Goal: Transaction & Acquisition: Purchase product/service

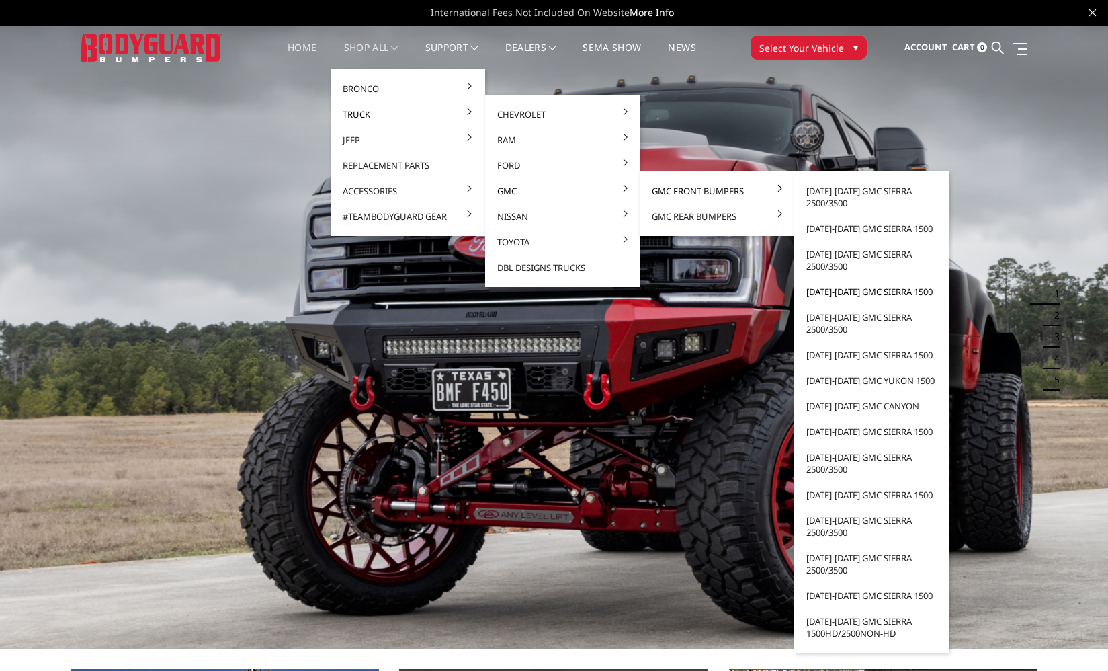
scroll to position [1, 0]
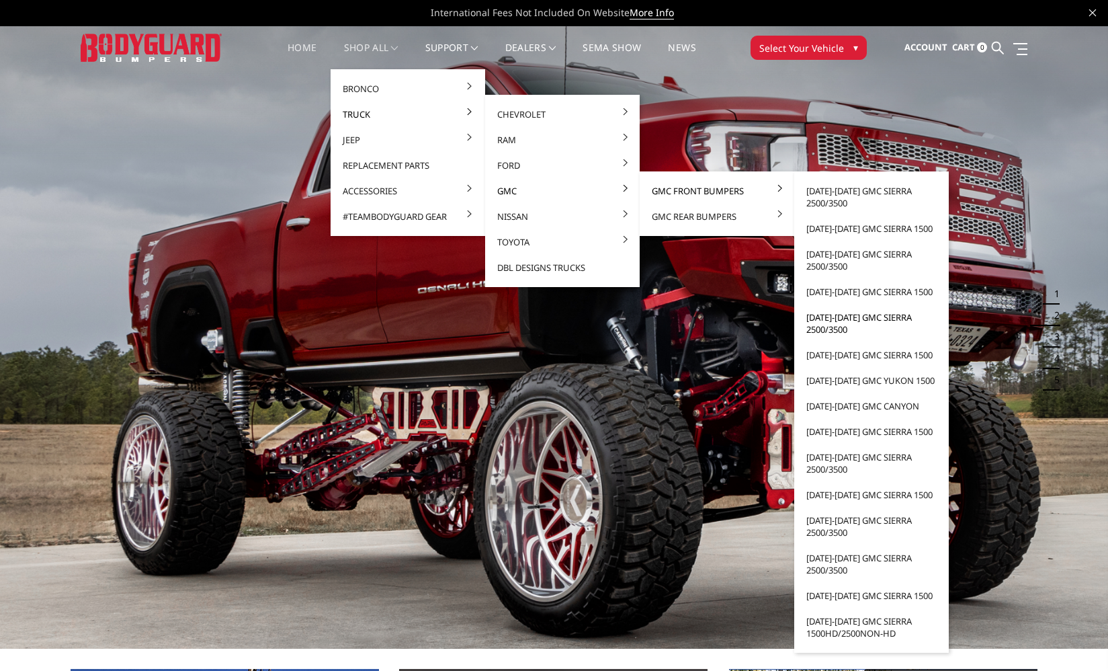
click at [841, 319] on link "[DATE]-[DATE] GMC Sierra 2500/3500" at bounding box center [872, 323] width 144 height 38
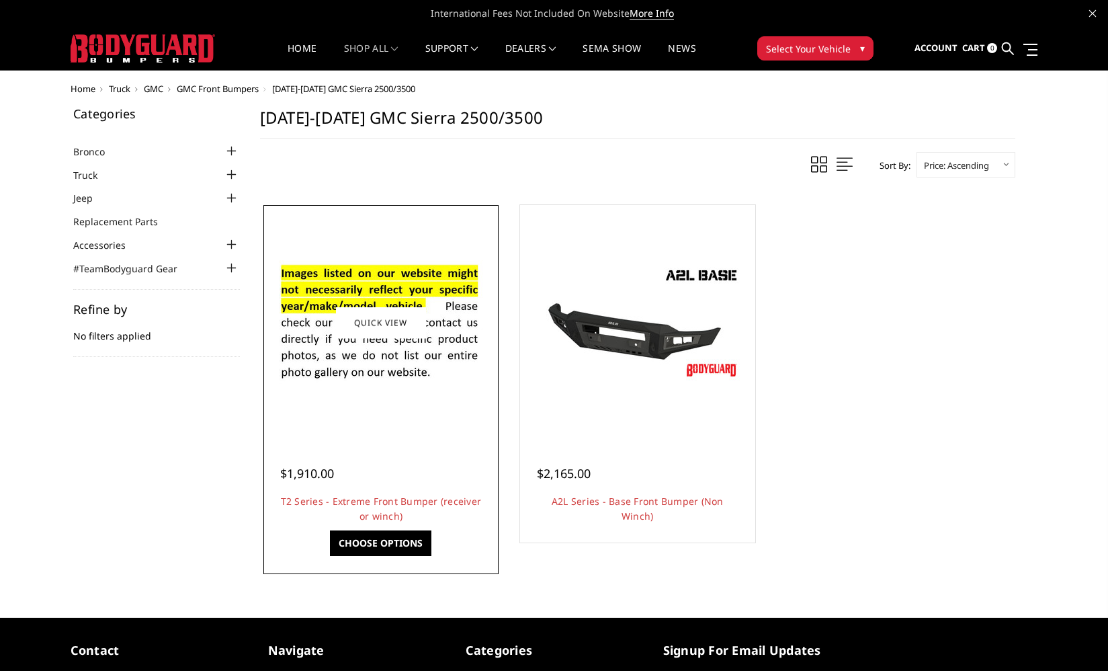
click at [384, 388] on img at bounding box center [381, 322] width 215 height 147
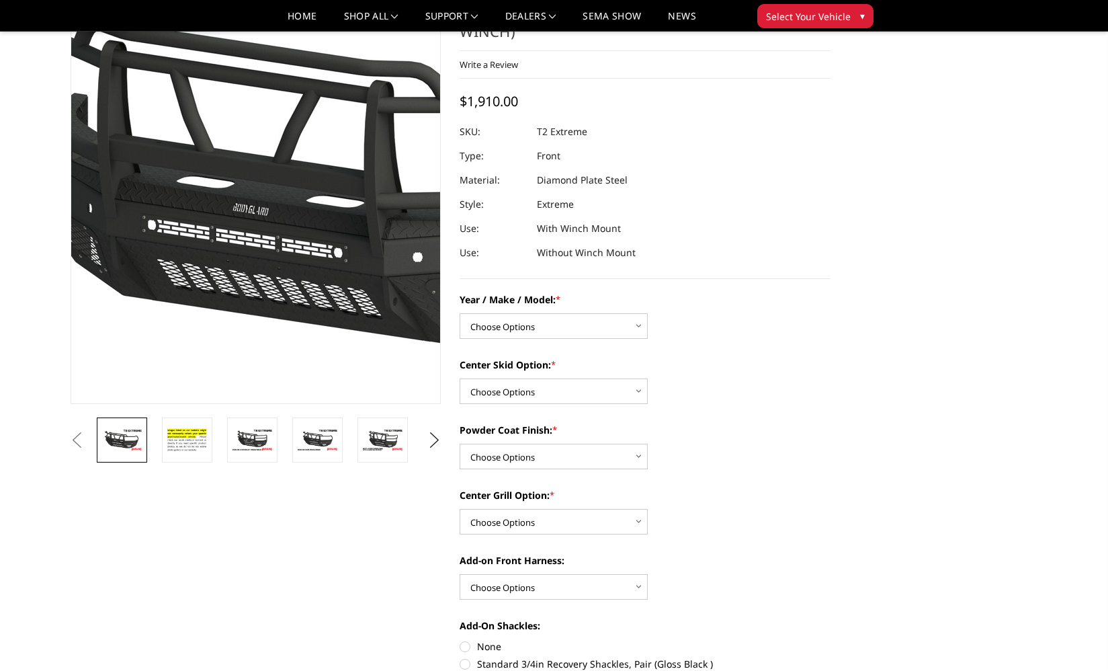
scroll to position [65, 0]
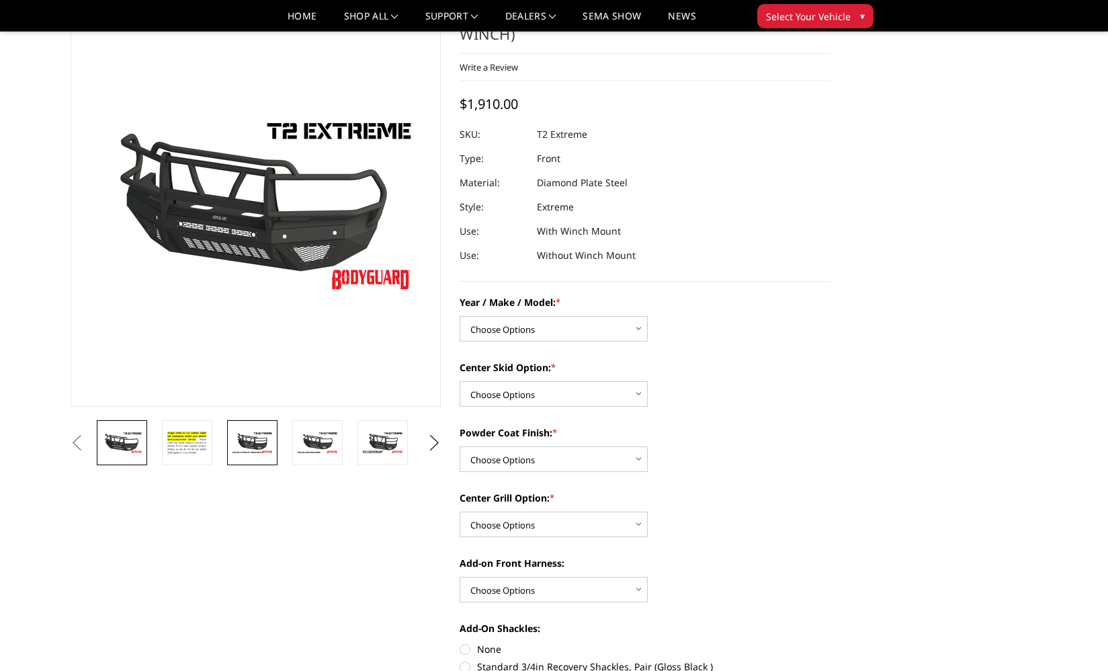
click at [258, 445] on img at bounding box center [252, 443] width 42 height 24
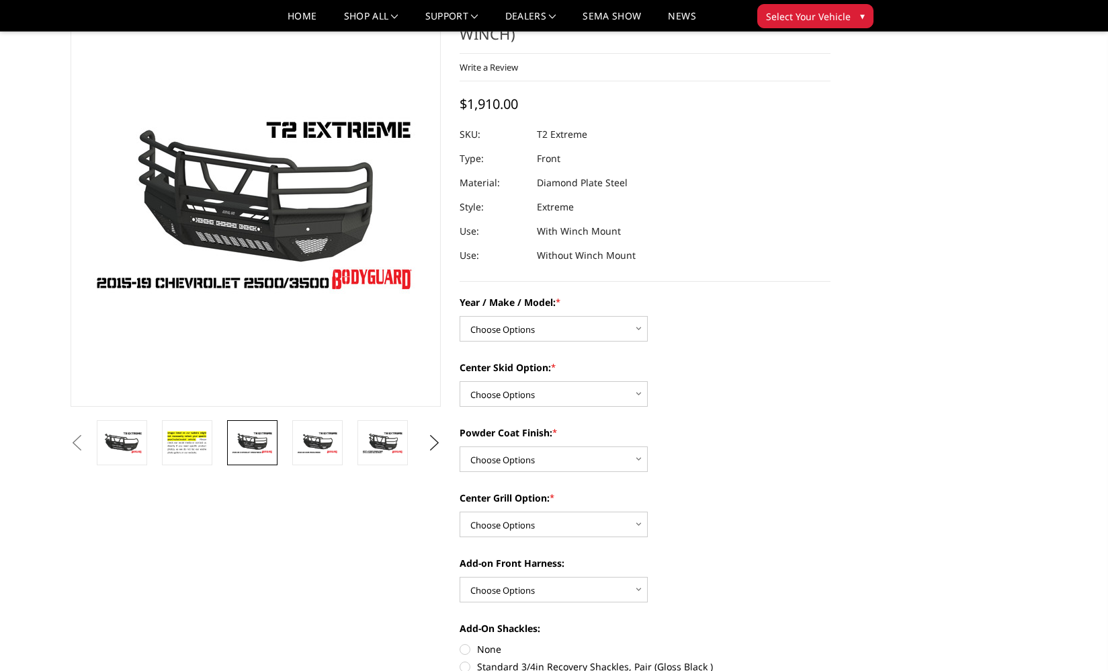
click at [87, 447] on button "Previous" at bounding box center [77, 443] width 20 height 20
click at [325, 448] on img at bounding box center [317, 443] width 42 height 24
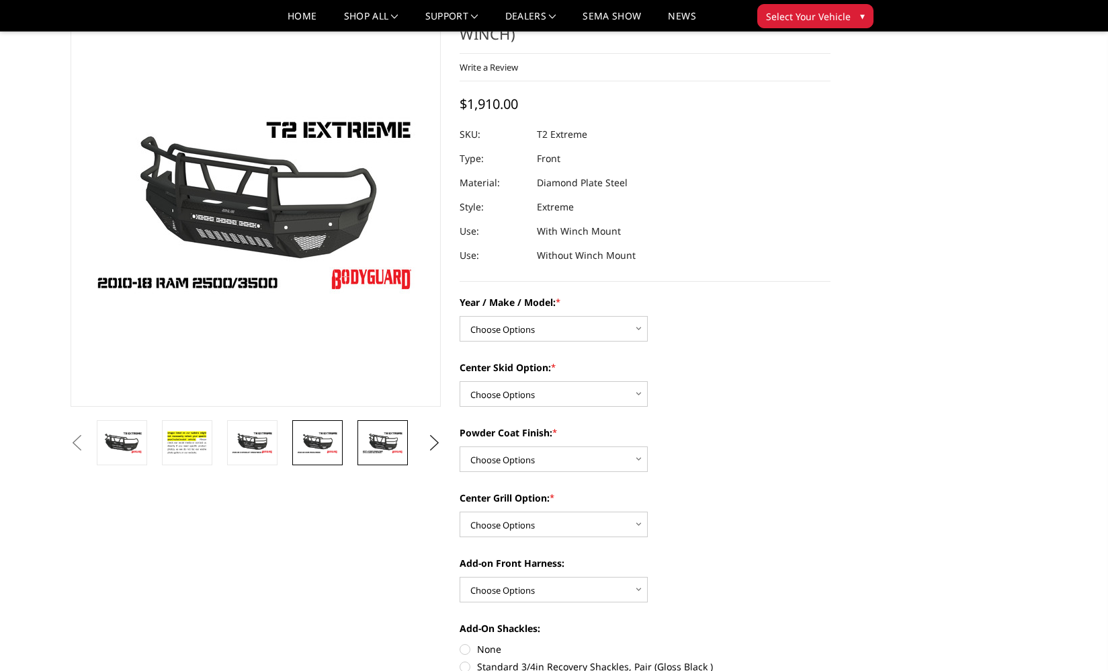
click at [393, 444] on img at bounding box center [383, 443] width 42 height 24
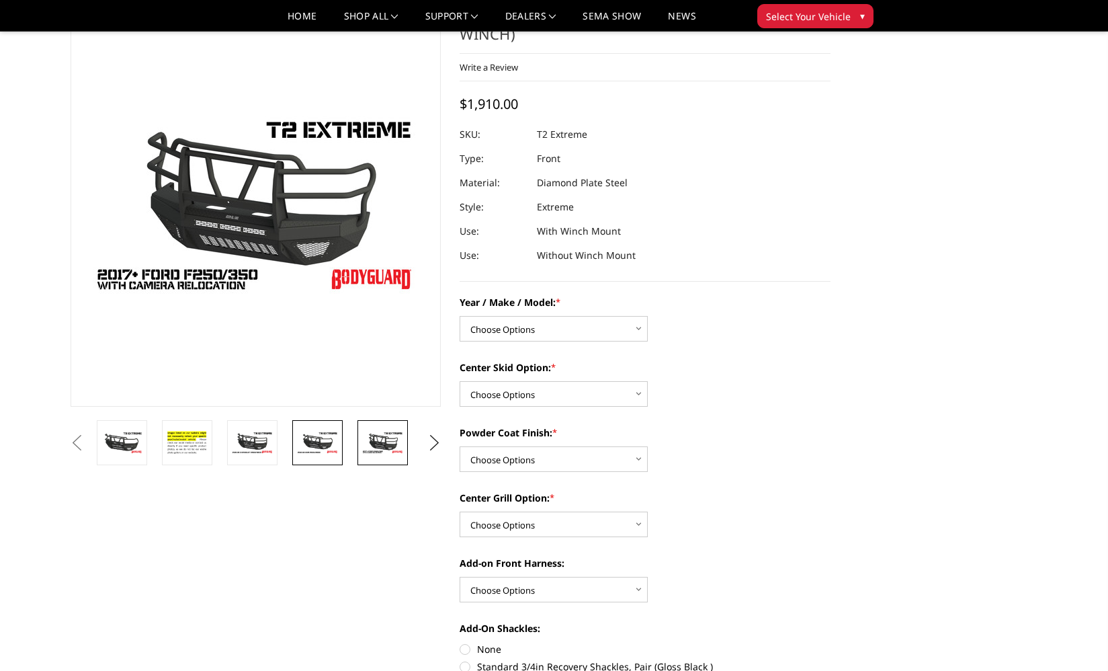
click at [320, 436] on img at bounding box center [317, 443] width 42 height 24
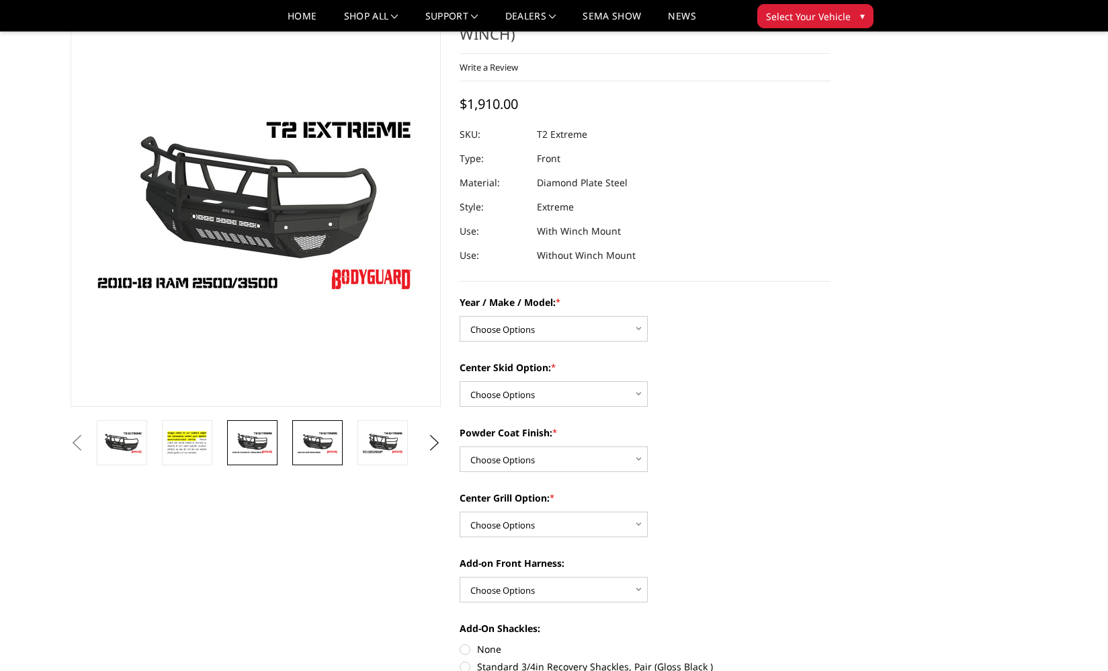
click at [254, 435] on img at bounding box center [252, 443] width 42 height 24
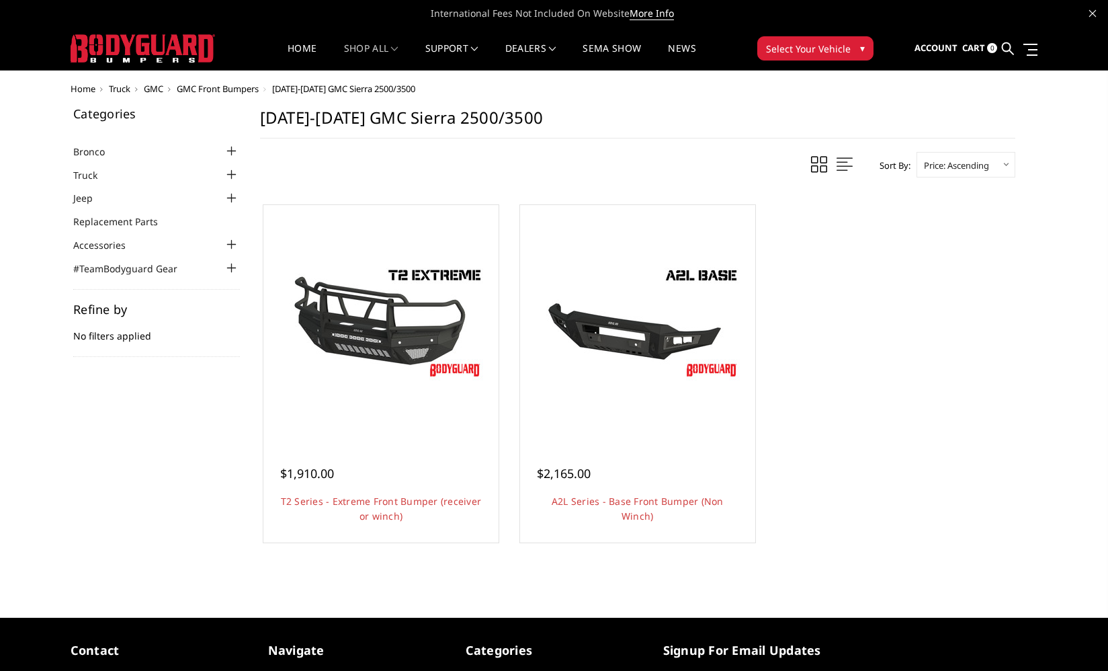
scroll to position [12, 0]
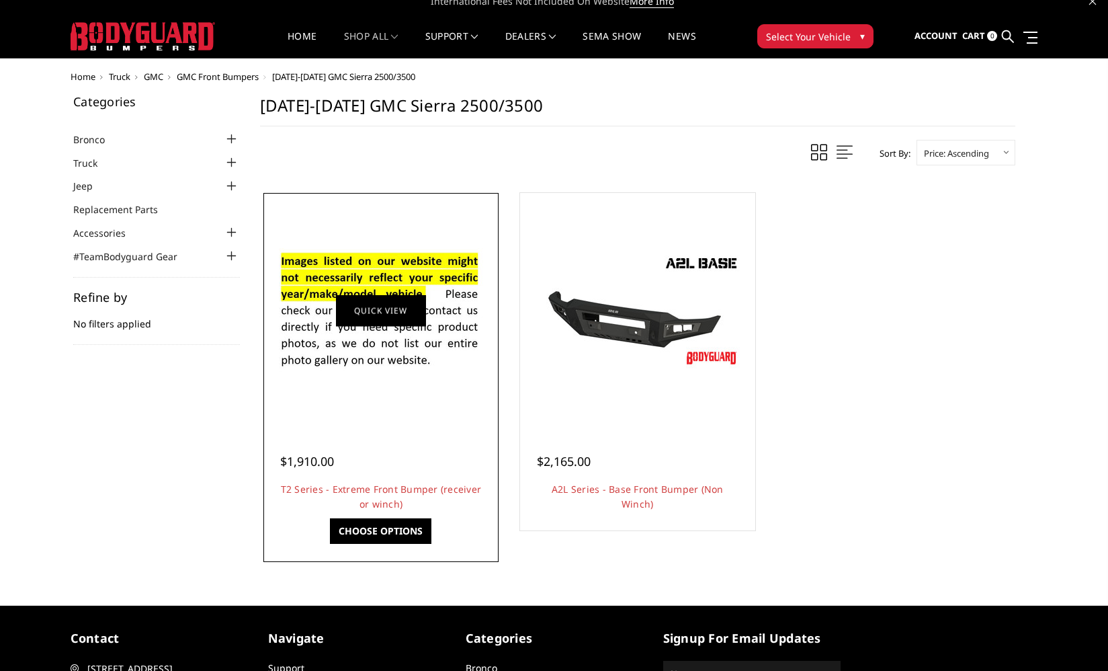
click at [377, 306] on link "Quick view" at bounding box center [381, 310] width 90 height 32
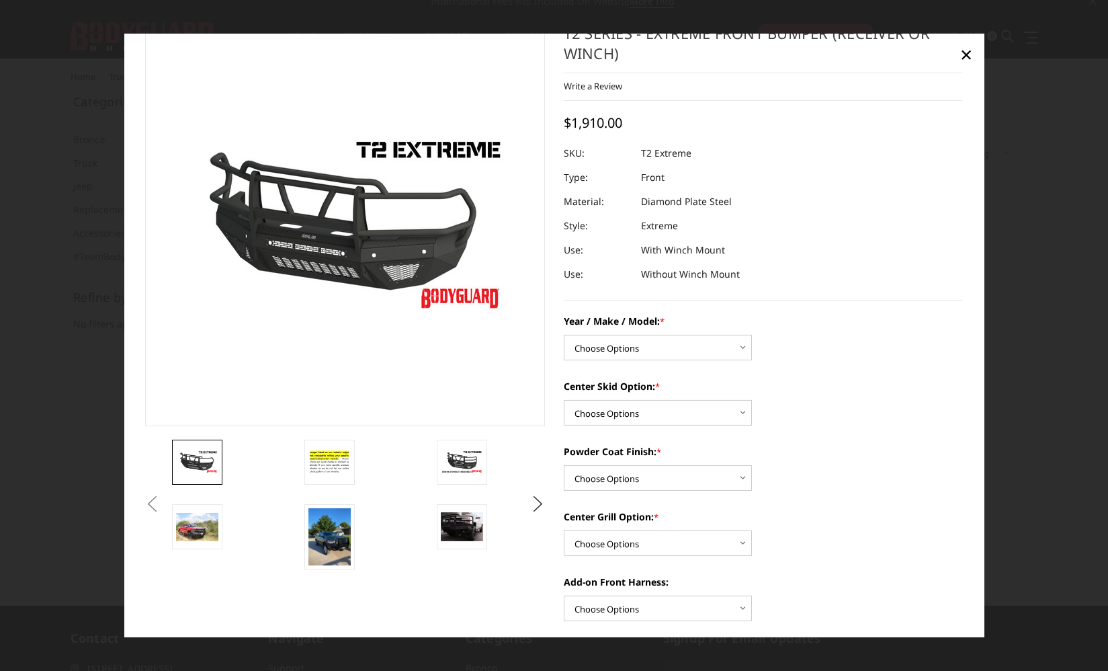
scroll to position [32, 0]
select select "1453"
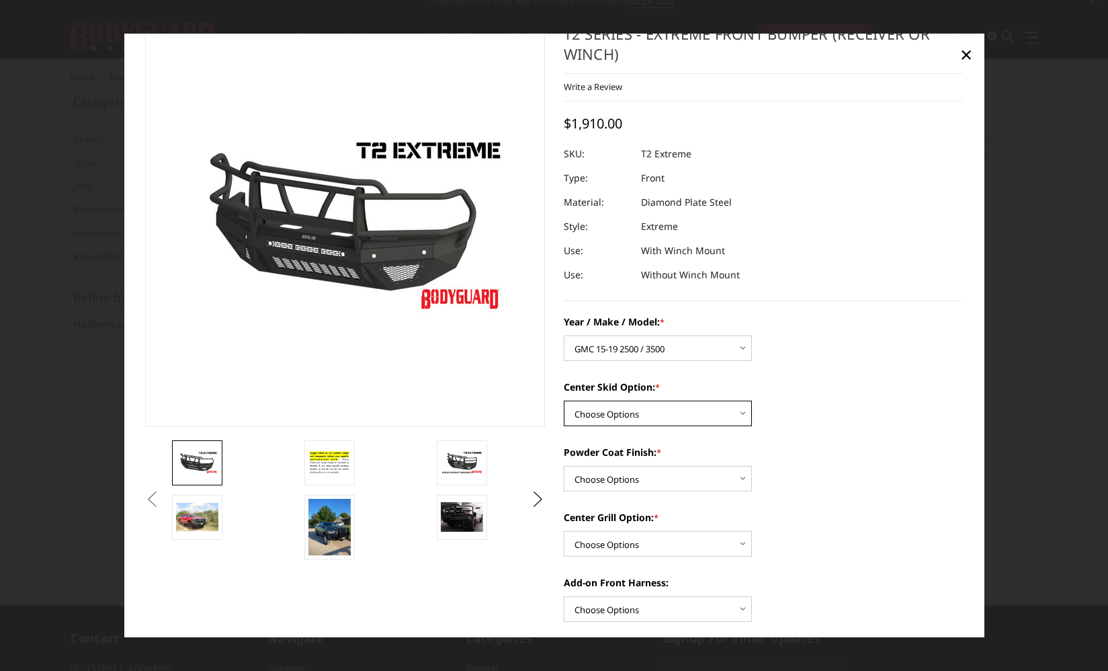
select select "624"
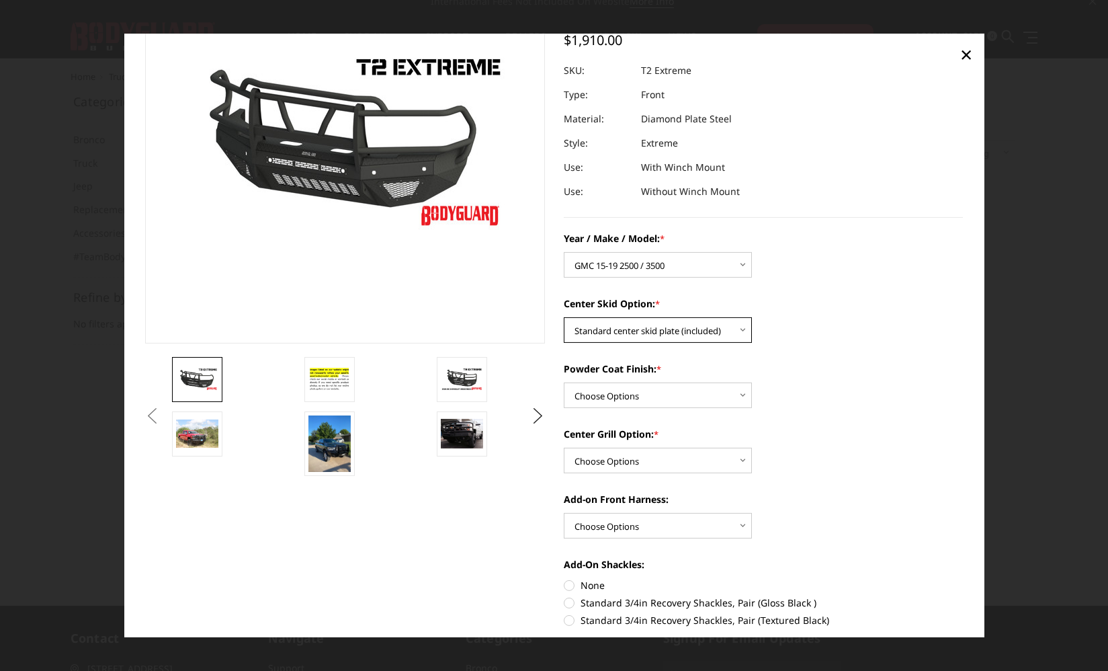
scroll to position [127, 0]
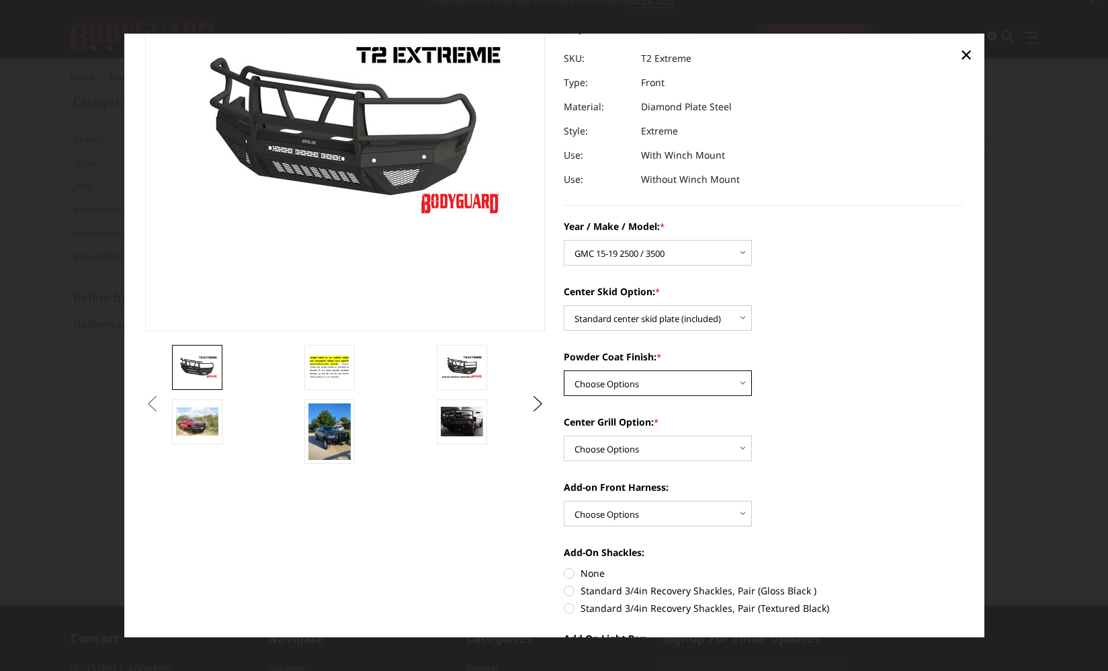
select select "665"
select select "1081"
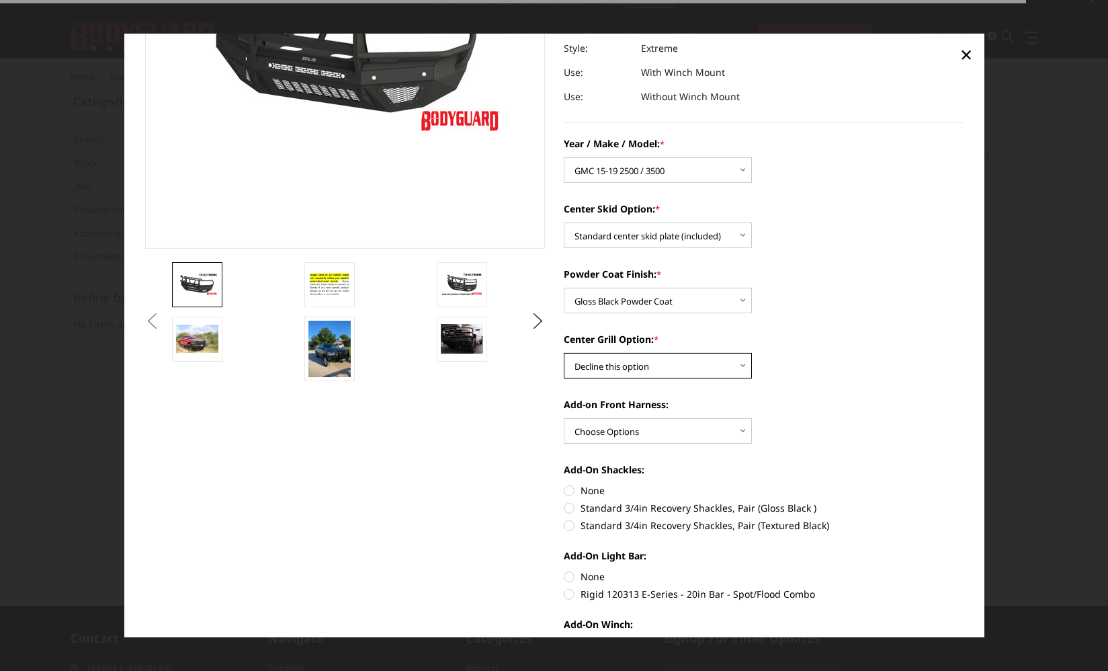
scroll to position [220, 0]
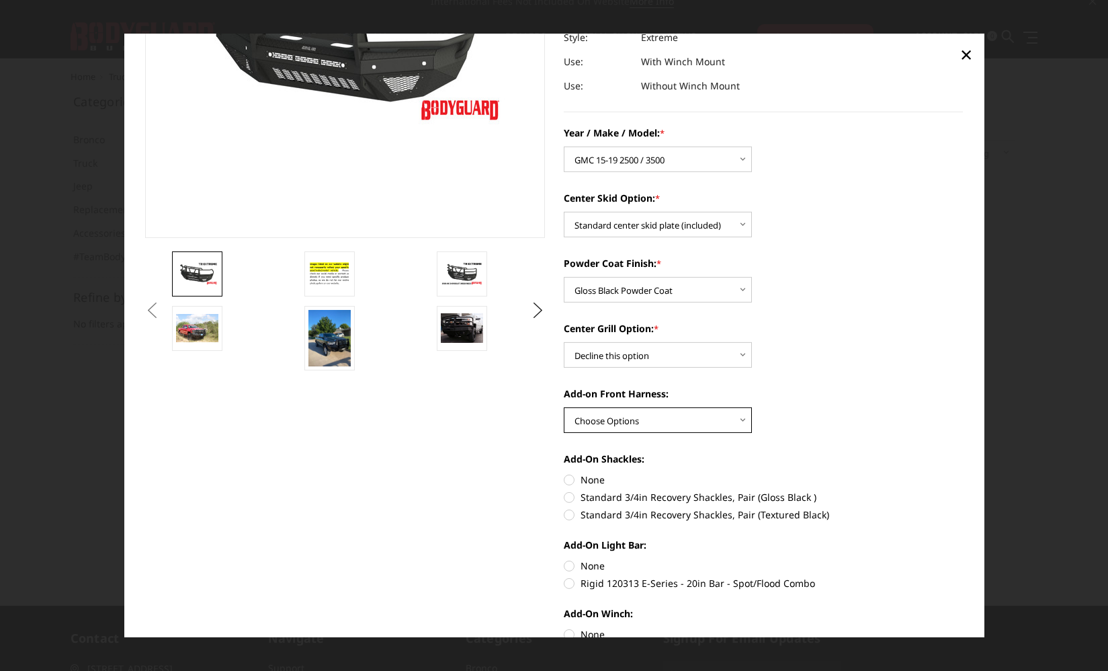
select select "1696"
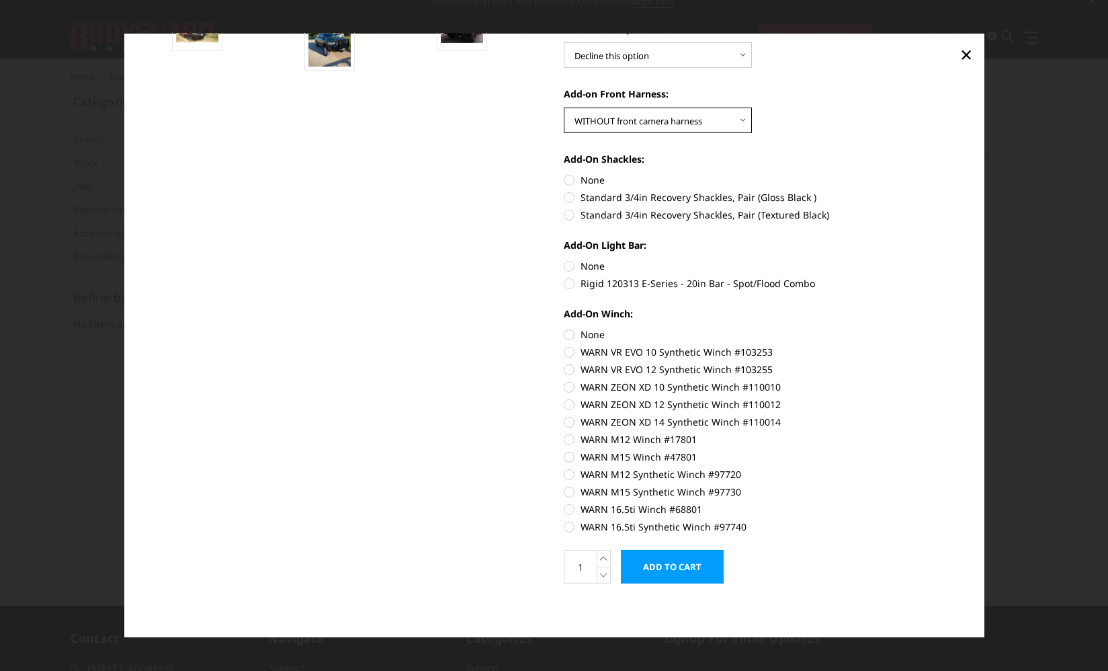
scroll to position [501, 0]
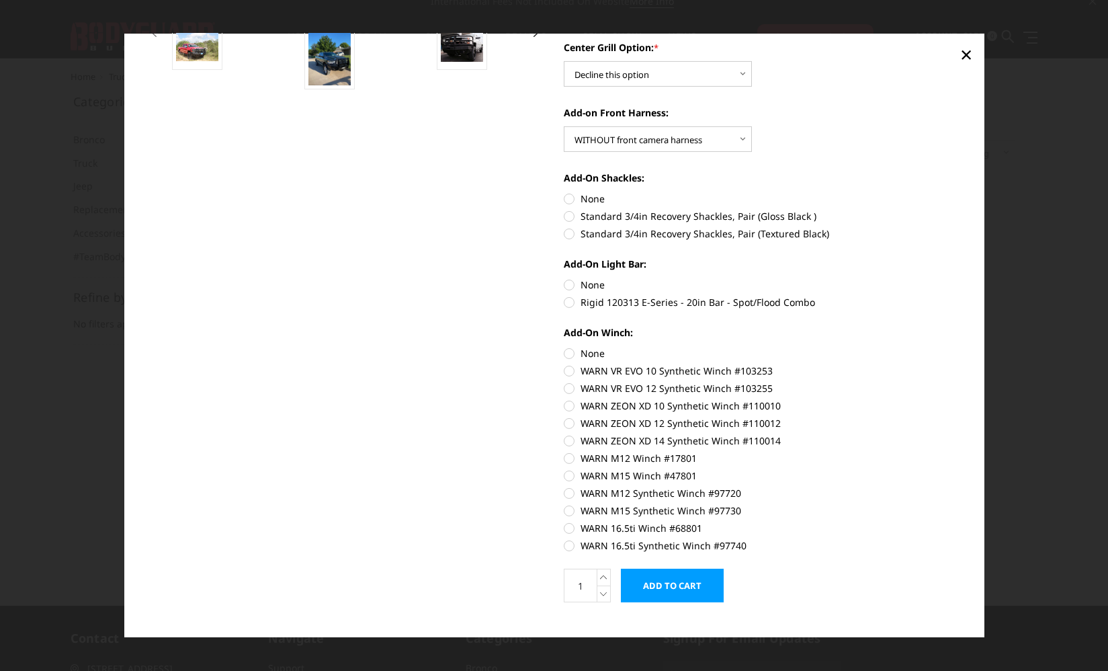
click at [567, 352] on label "None" at bounding box center [764, 353] width 400 height 14
click at [565, 347] on input "None" at bounding box center [564, 346] width 1 height 1
radio input "true"
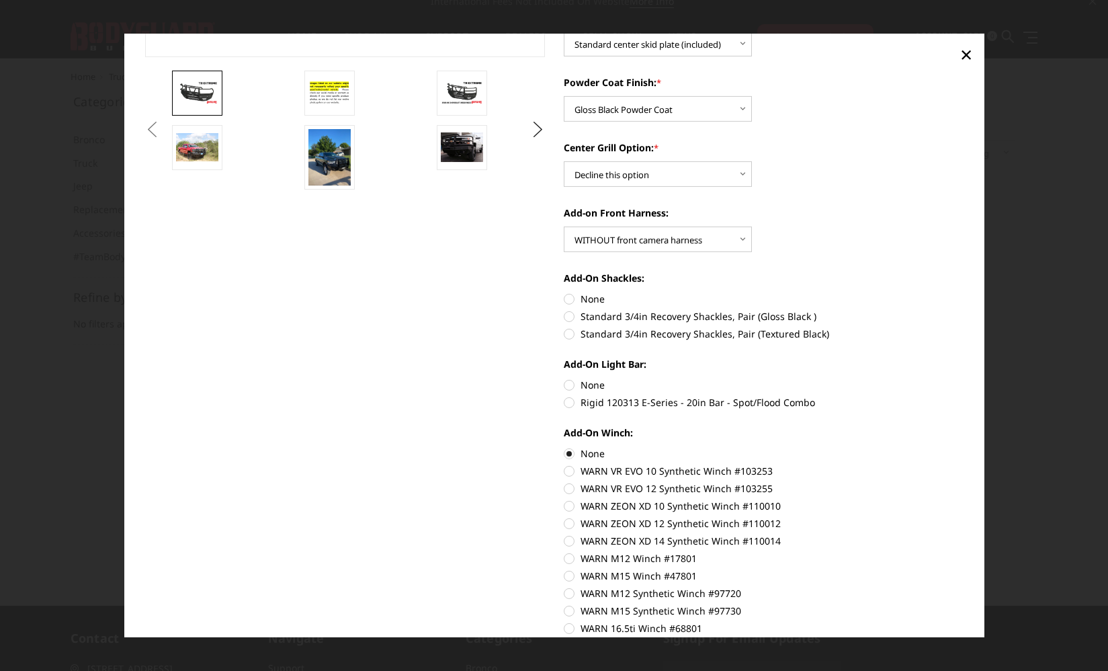
scroll to position [400, 0]
click at [569, 386] on label "None" at bounding box center [764, 386] width 400 height 14
click at [565, 380] on input "None" at bounding box center [564, 379] width 1 height 1
radio input "true"
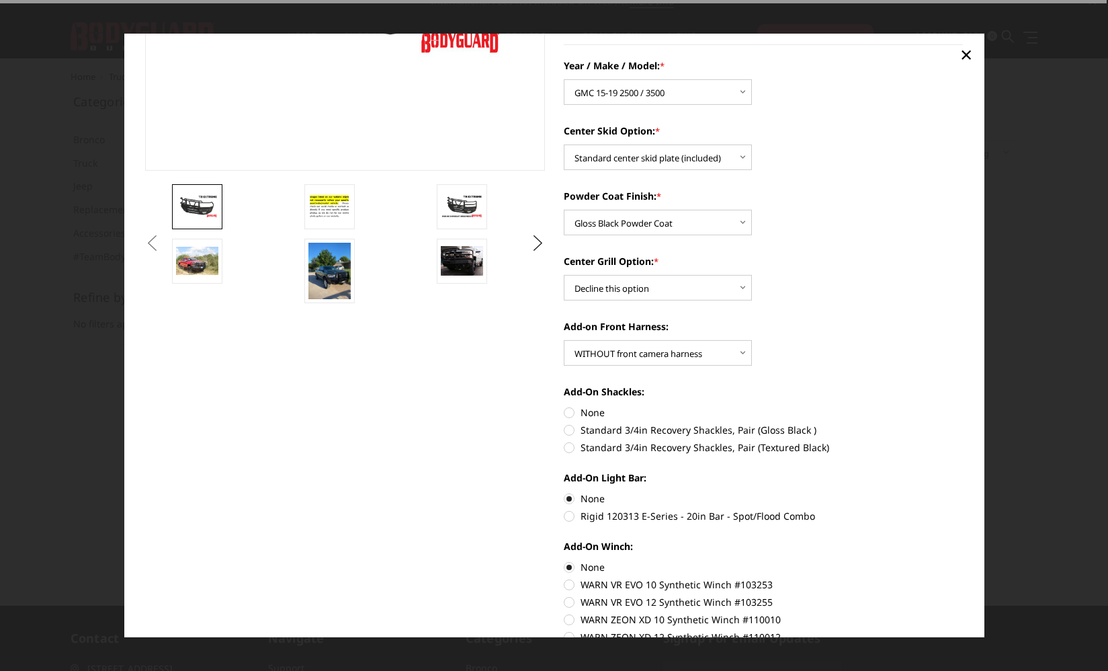
scroll to position [286, 0]
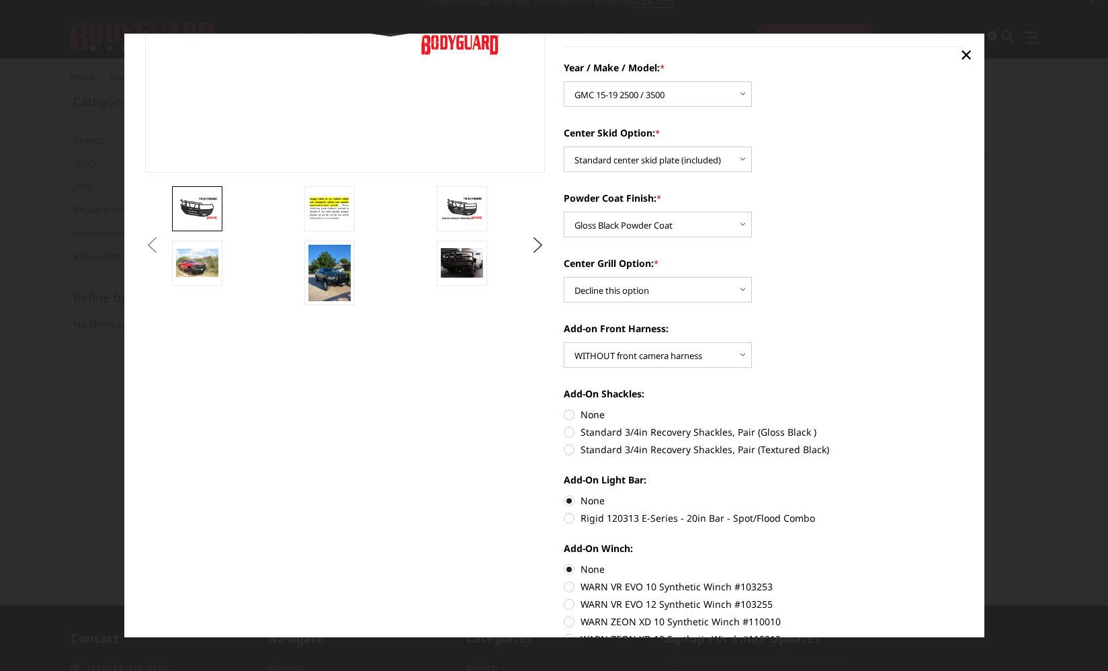
click at [571, 430] on label "Standard 3/4in Recovery Shackles, Pair (Gloss Black )" at bounding box center [764, 432] width 400 height 14
click at [963, 408] on input "Standard 3/4in Recovery Shackles, Pair (Gloss Black )" at bounding box center [963, 407] width 1 height 1
radio input "true"
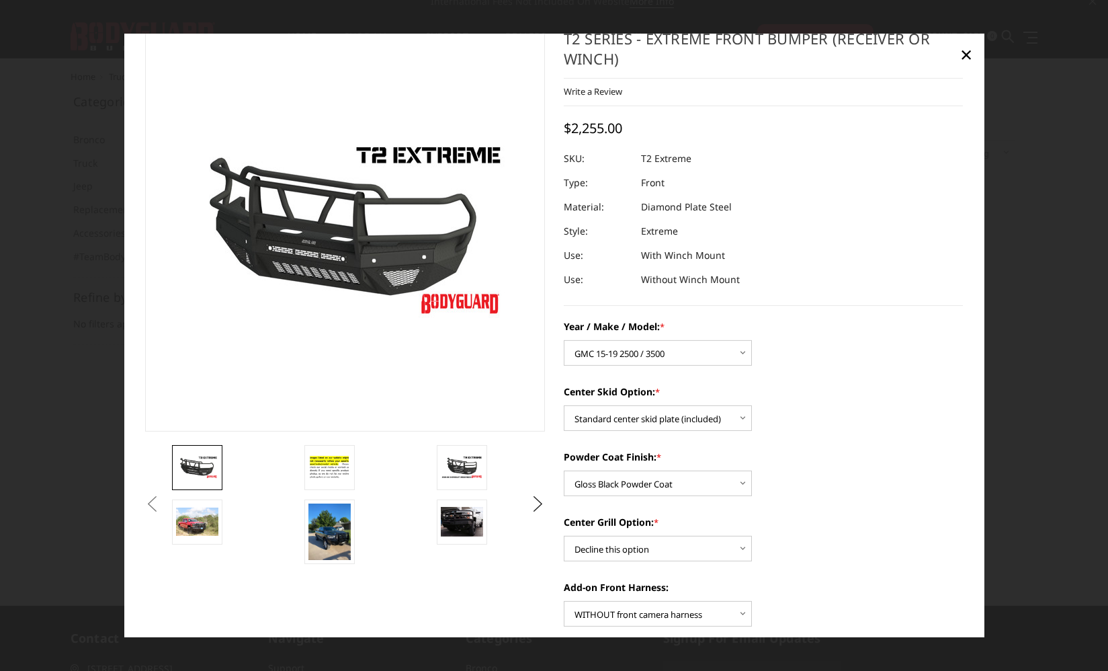
scroll to position [0, 0]
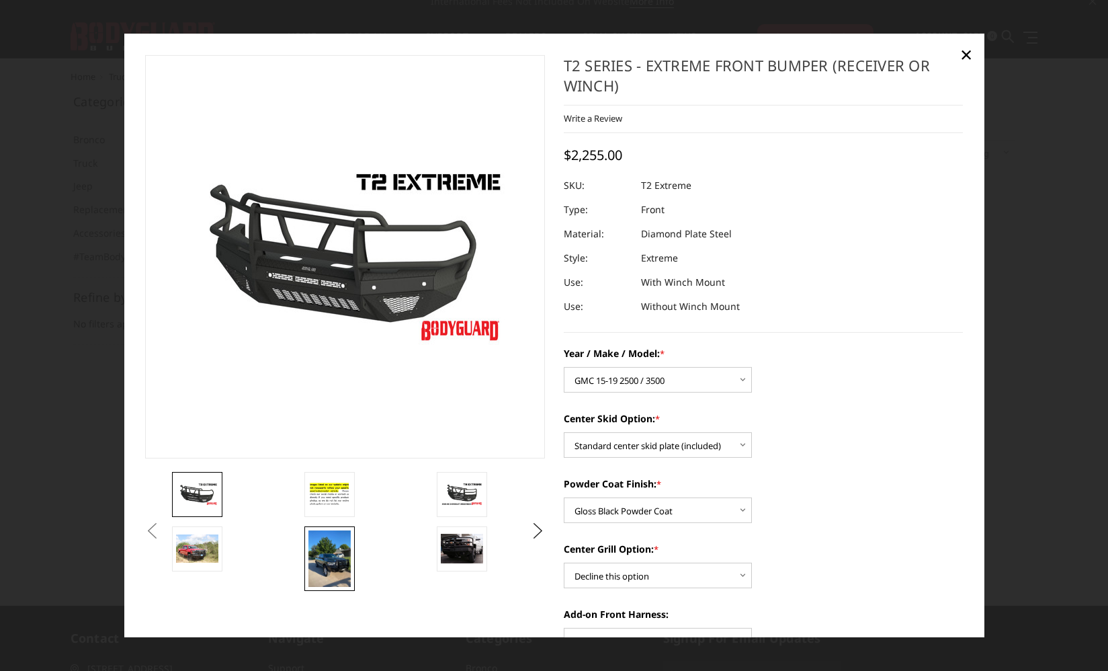
click at [337, 569] on img at bounding box center [329, 558] width 42 height 57
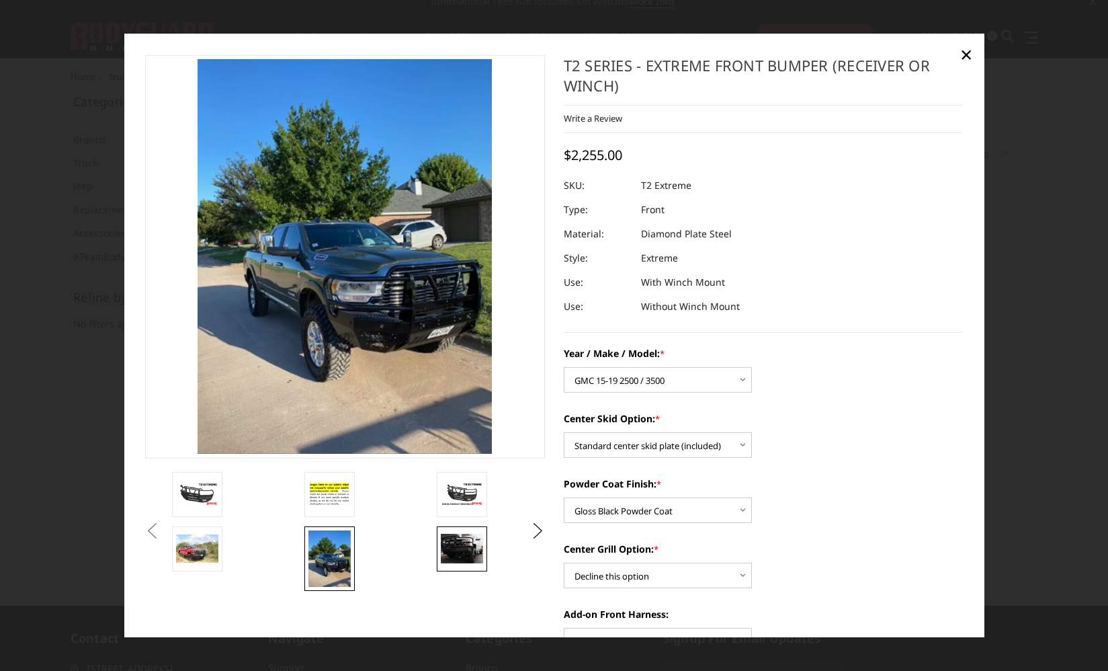
click at [464, 554] on img at bounding box center [462, 548] width 42 height 29
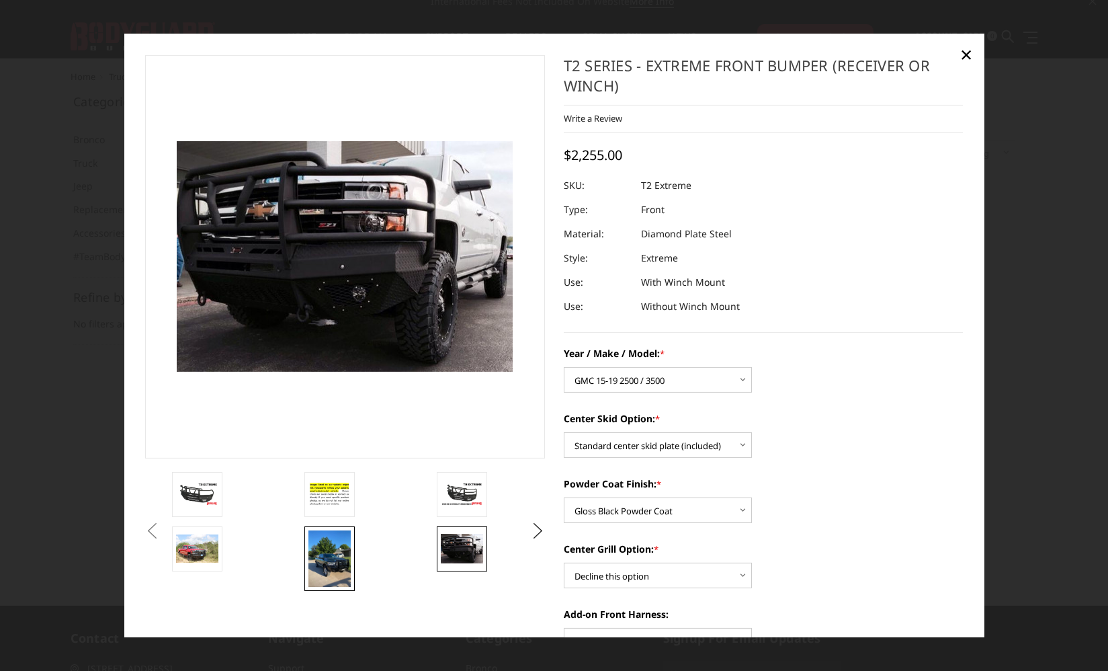
click at [328, 549] on img at bounding box center [329, 558] width 42 height 57
